Goal: Information Seeking & Learning: Learn about a topic

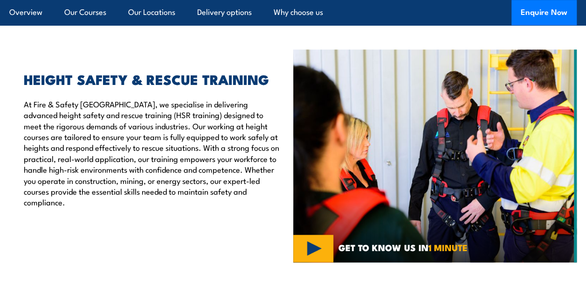
scroll to position [186, 0]
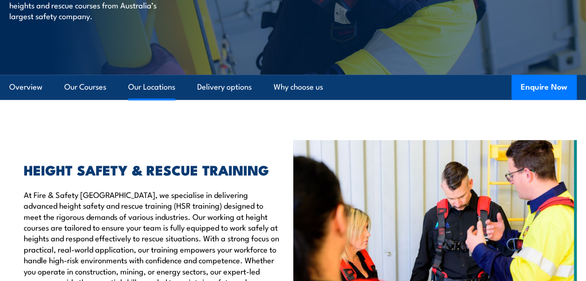
click at [162, 89] on link "Our Locations" at bounding box center [151, 87] width 47 height 25
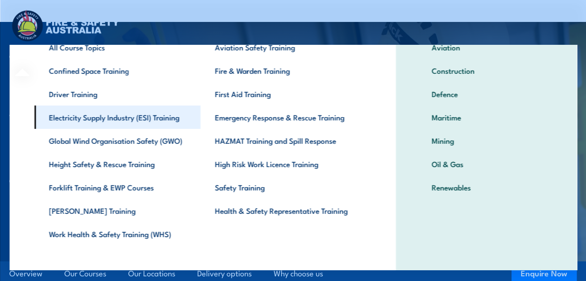
scroll to position [70, 0]
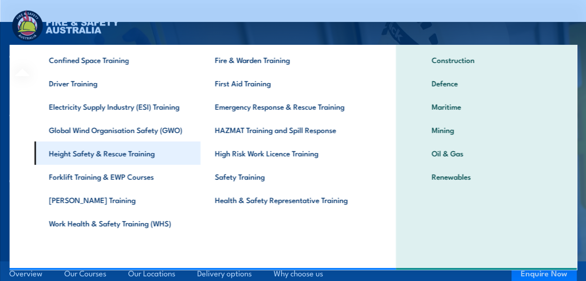
click at [173, 155] on link "Height Safety & Rescue Training" at bounding box center [117, 152] width 166 height 23
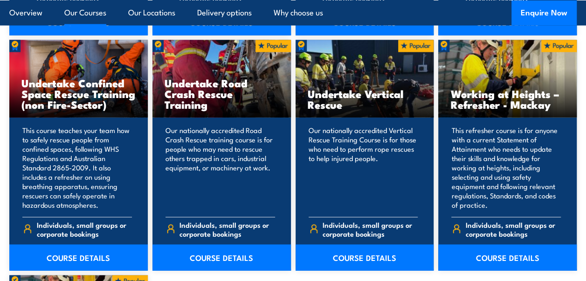
scroll to position [979, 0]
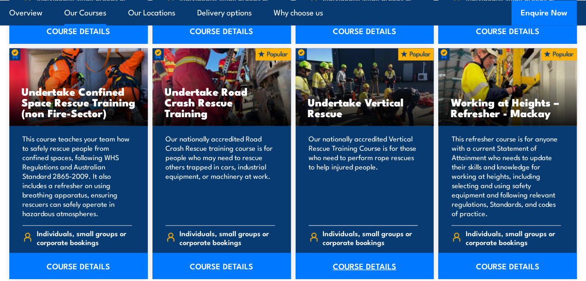
click at [342, 261] on link "COURSE DETAILS" at bounding box center [365, 266] width 138 height 26
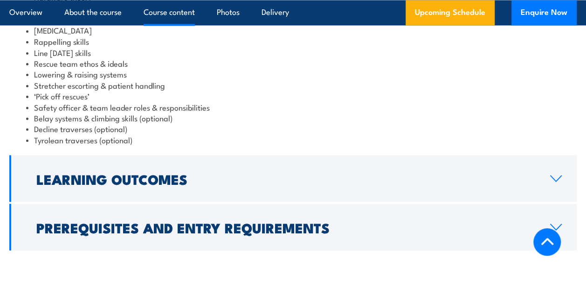
scroll to position [886, 0]
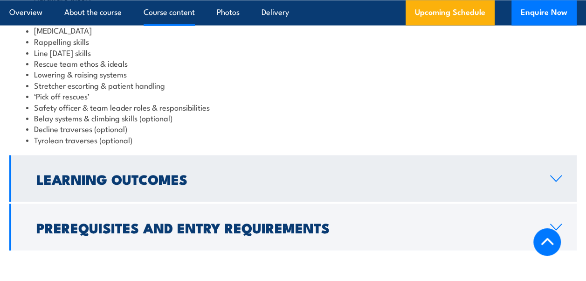
click at [324, 185] on link "Learning Outcomes" at bounding box center [292, 178] width 567 height 47
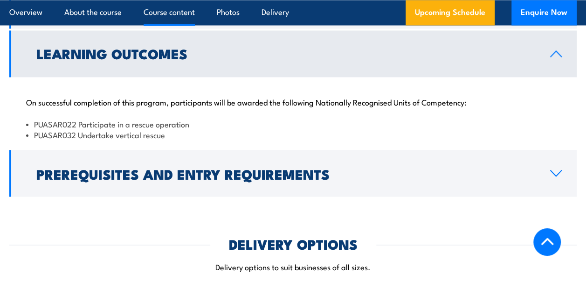
scroll to position [758, 0]
